Goal: Information Seeking & Learning: Learn about a topic

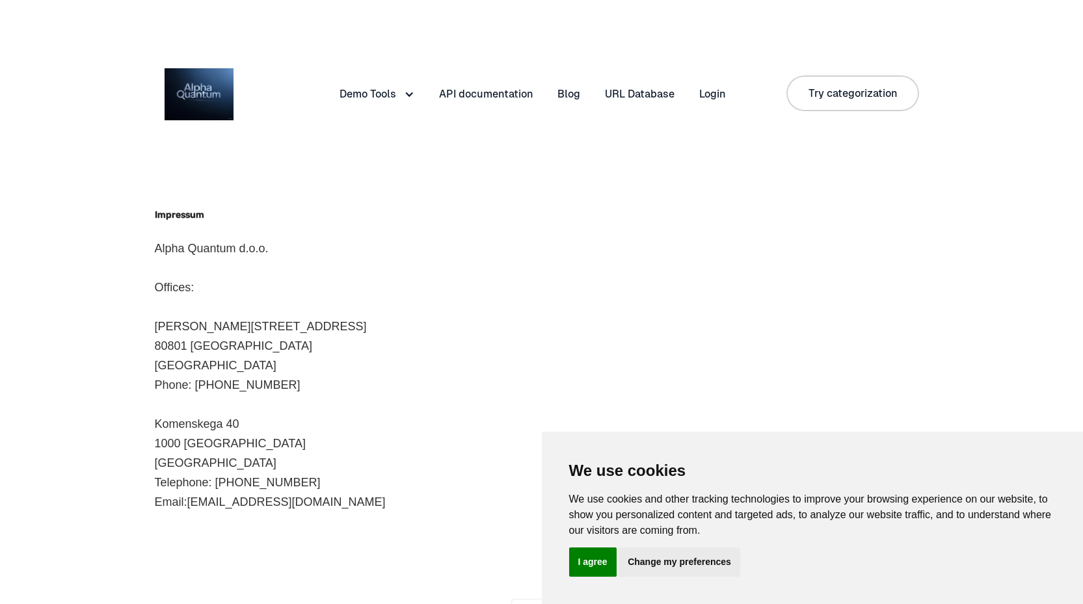
scroll to position [79, 0]
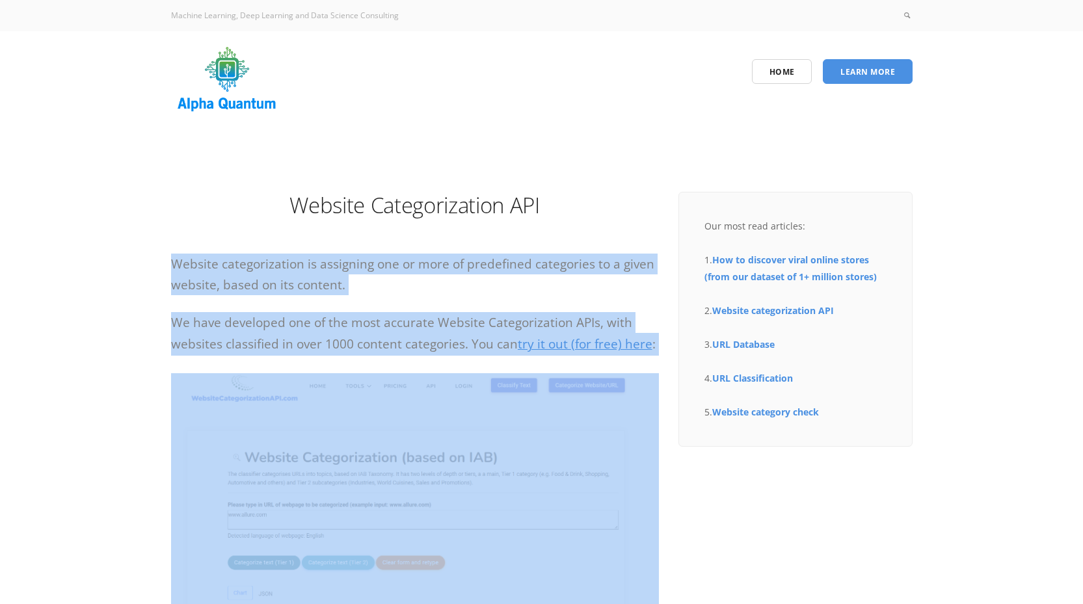
drag, startPoint x: 469, startPoint y: 377, endPoint x: 193, endPoint y: 251, distance: 302.9
copy div "Website categorization is assigning one or more of predefined categories to a g…"
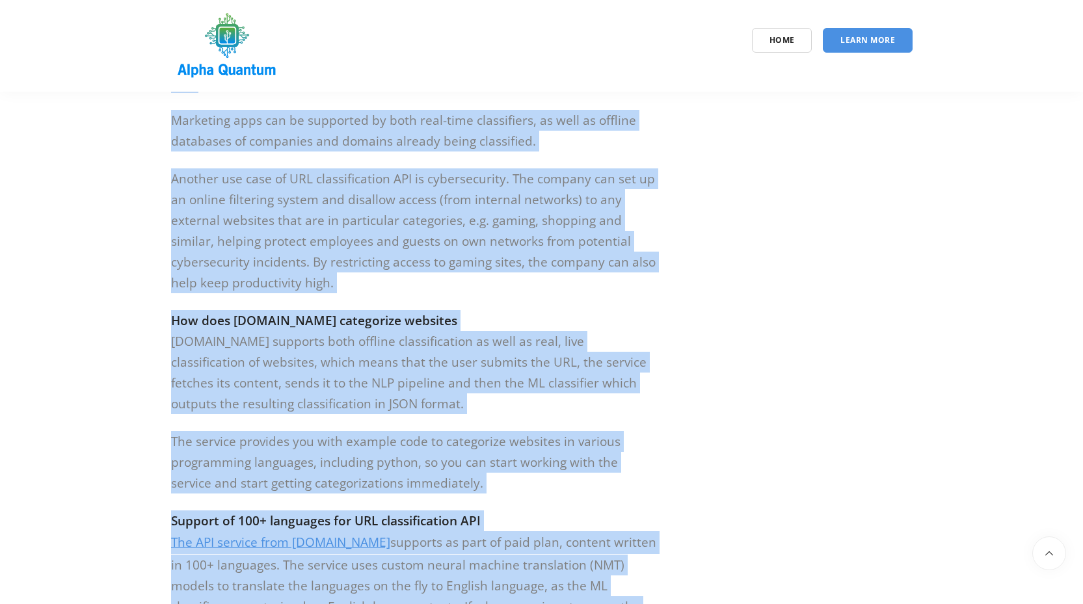
click at [614, 310] on p "How does Websitecategorizationapi.com categorize websites Websitecategorization…" at bounding box center [415, 362] width 488 height 104
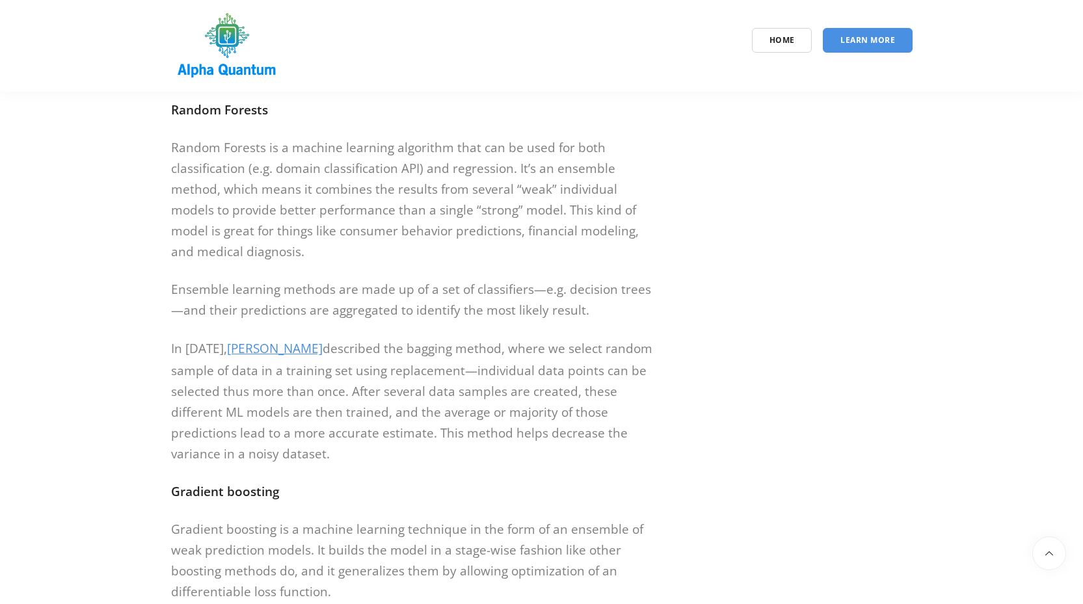
scroll to position [5657, 0]
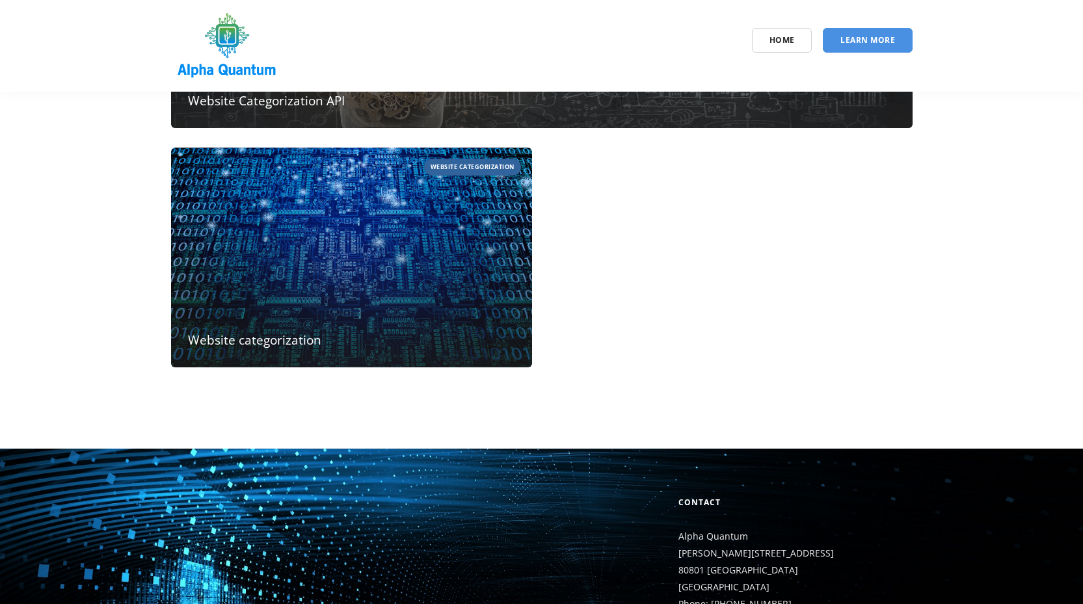
scroll to position [416, 0]
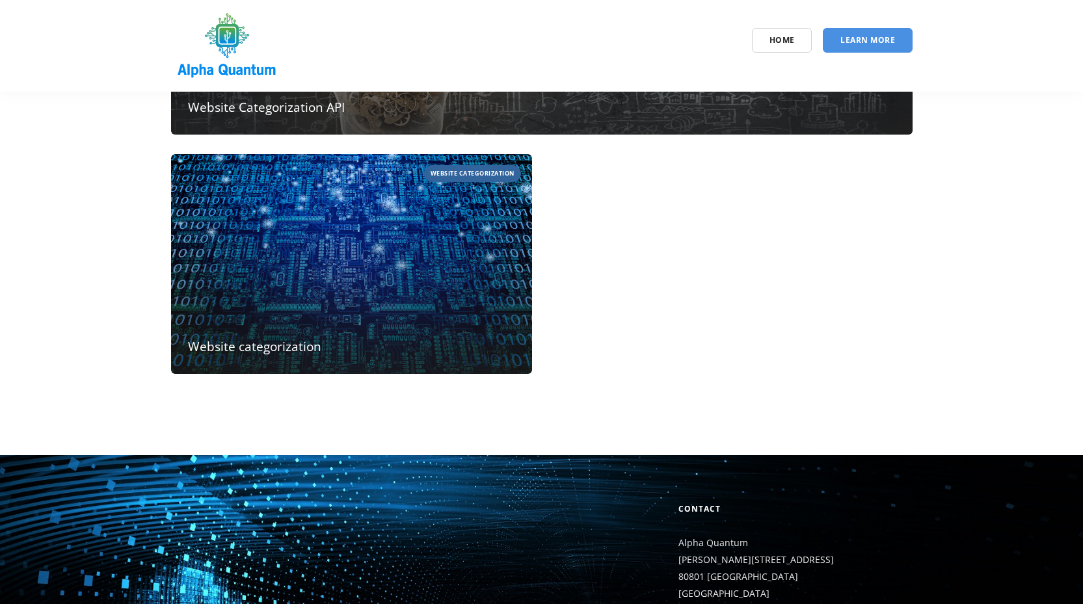
click at [324, 283] on article "website categorization [DATE] Website categorization" at bounding box center [351, 264] width 361 height 220
click at [356, 123] on article "Classify company API, classify domain API, Company categorization API, content …" at bounding box center [541, 25] width 741 height 220
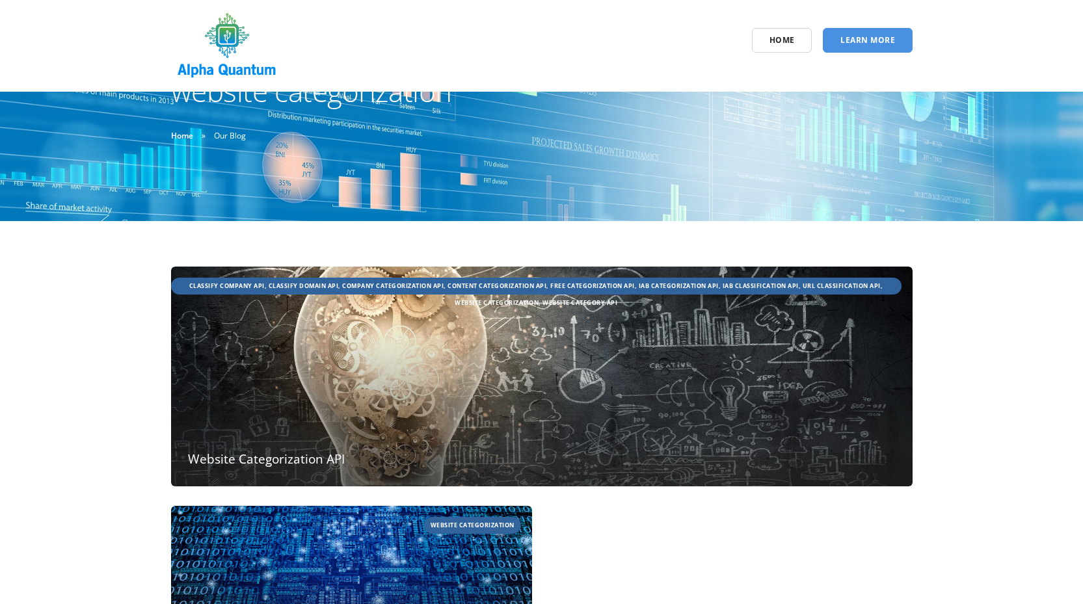
scroll to position [0, 0]
